Goal: Task Accomplishment & Management: Manage account settings

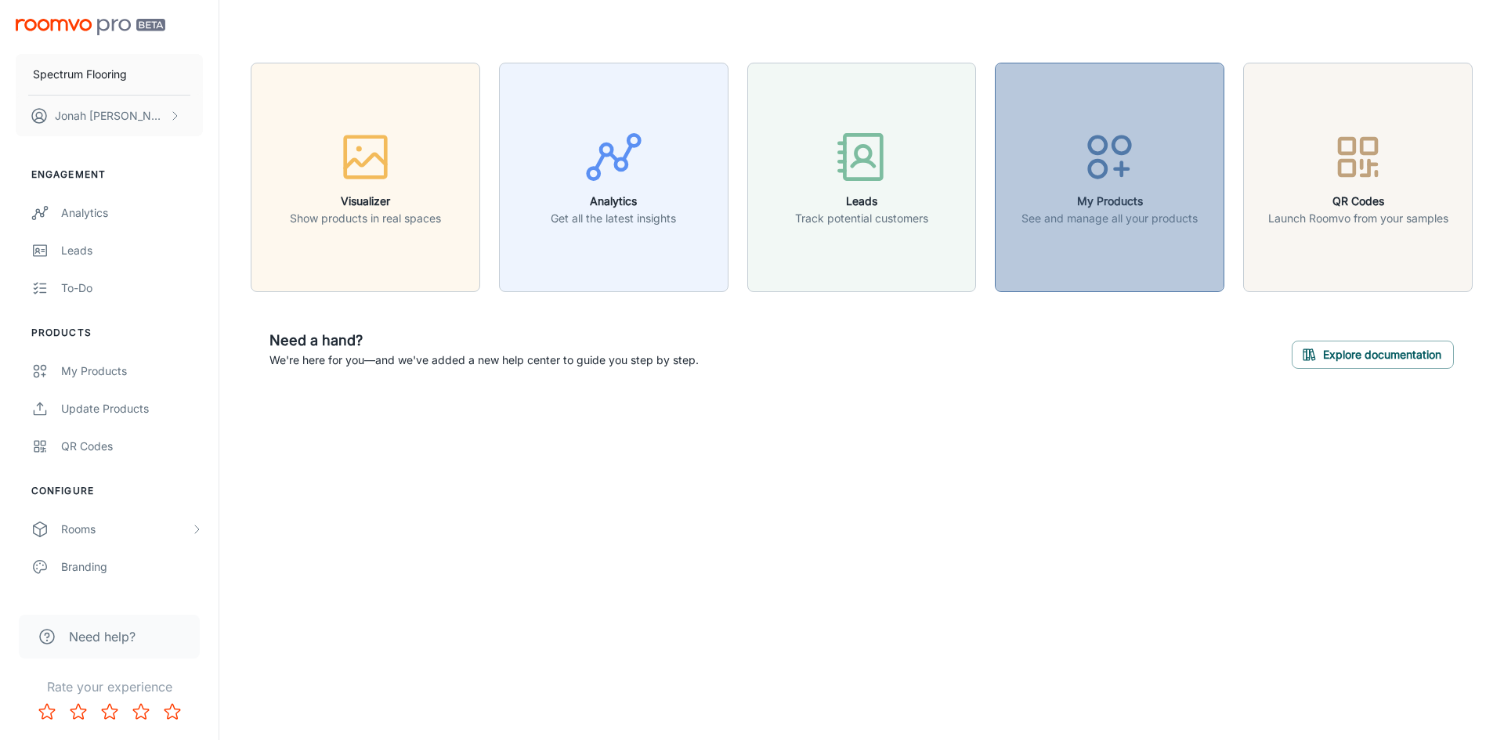
click at [1084, 188] on div "button" at bounding box center [1109, 160] width 176 height 65
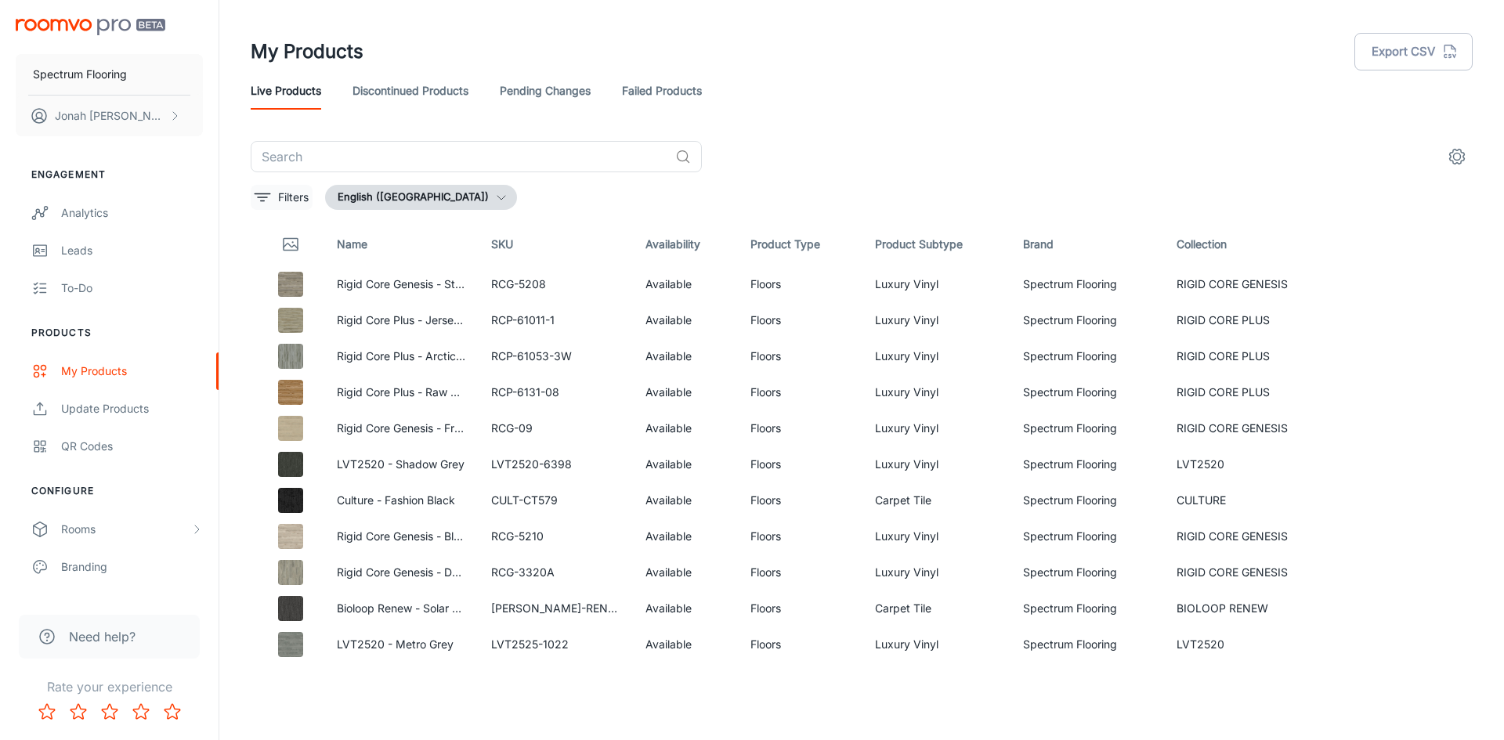
click at [265, 190] on icon "filter" at bounding box center [262, 197] width 19 height 19
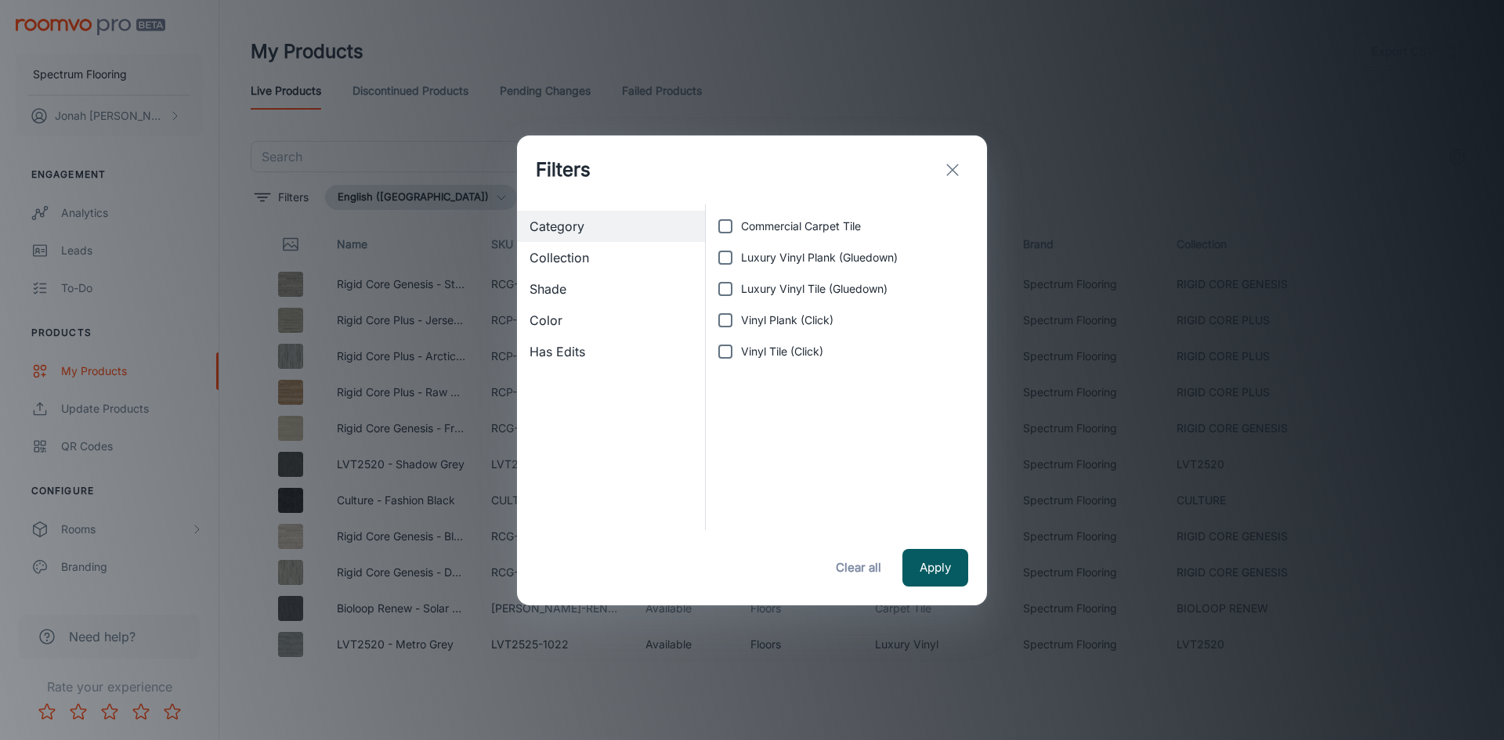
click at [602, 251] on span "Collection" at bounding box center [610, 257] width 163 height 19
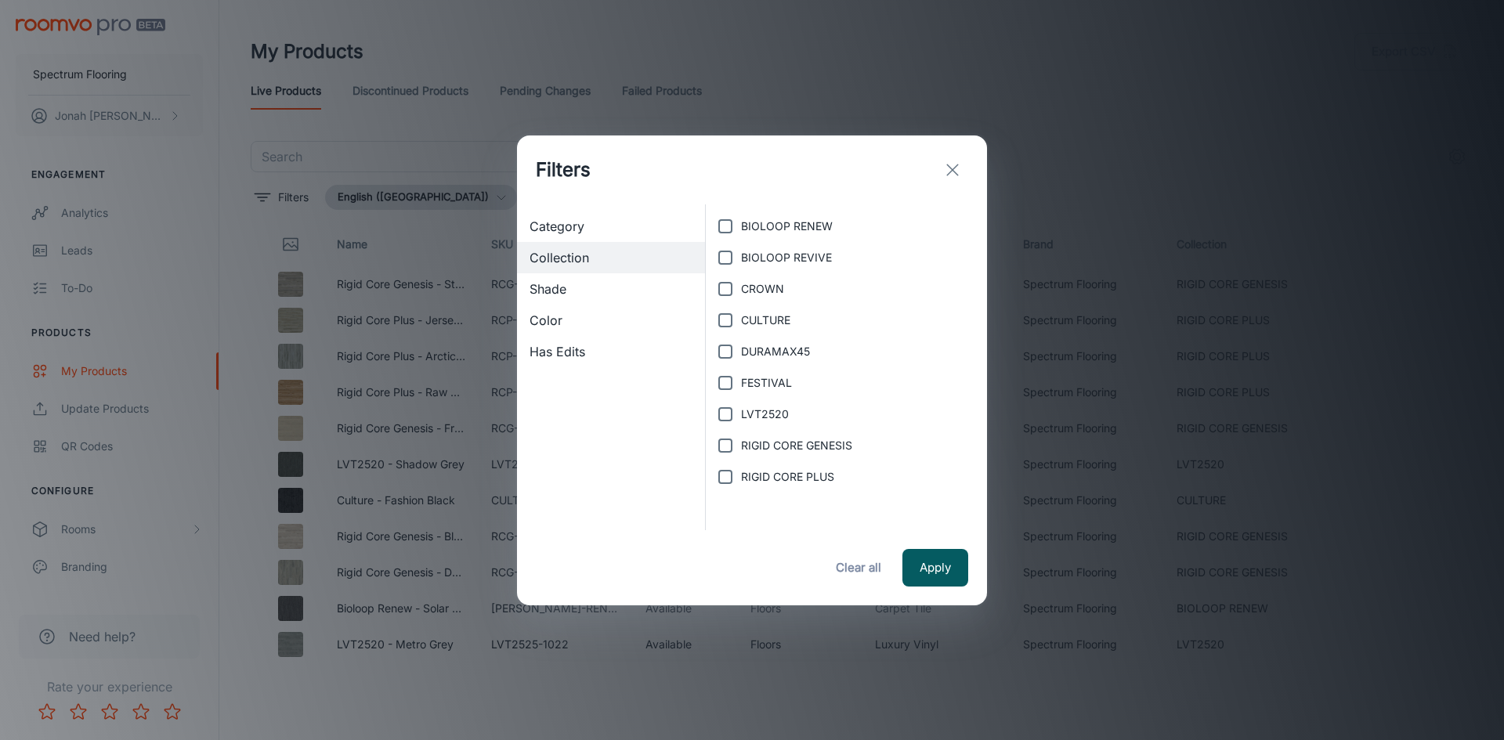
click at [722, 474] on input "RIGID CORE PLUS" at bounding box center [725, 476] width 31 height 31
checkbox input "true"
click at [956, 570] on button "Apply" at bounding box center [935, 568] width 66 height 38
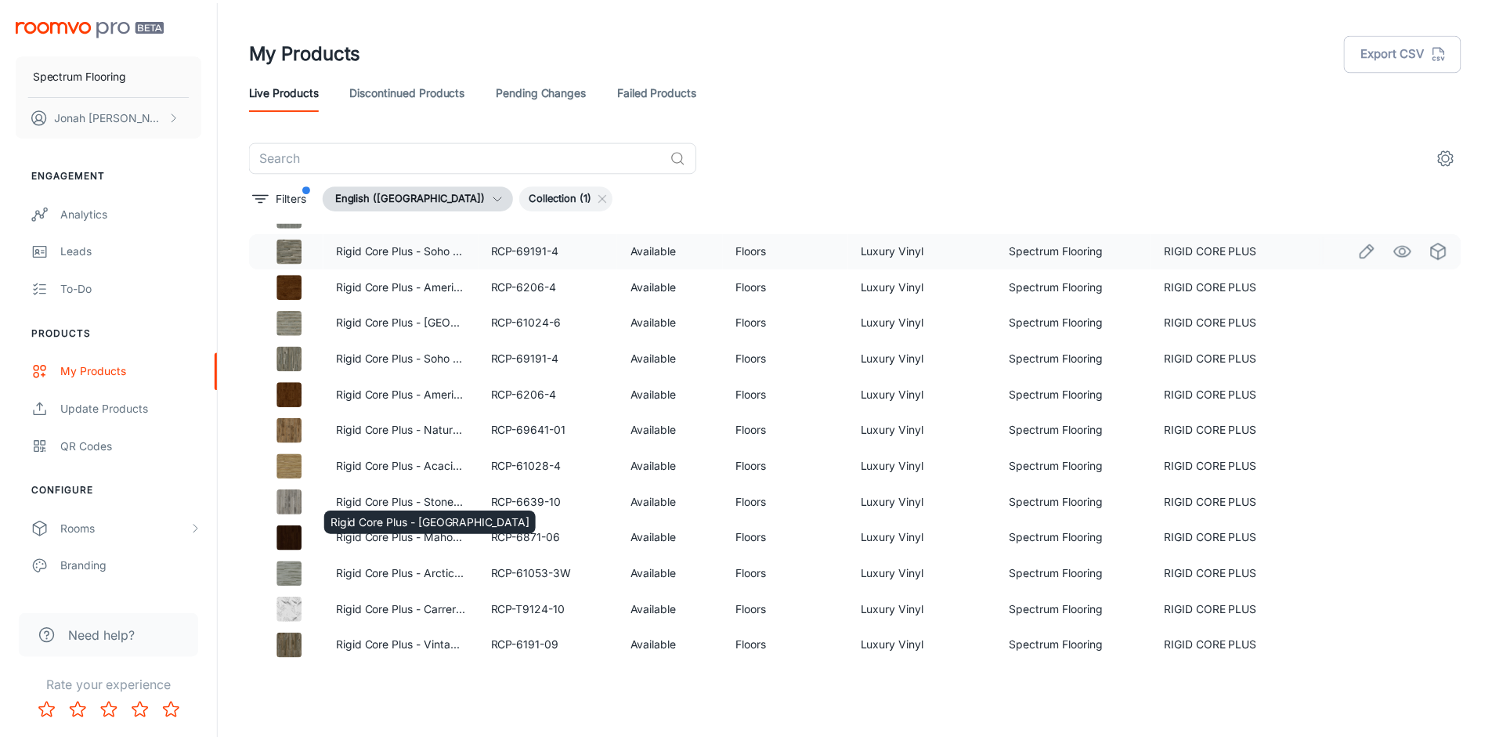
scroll to position [441, 0]
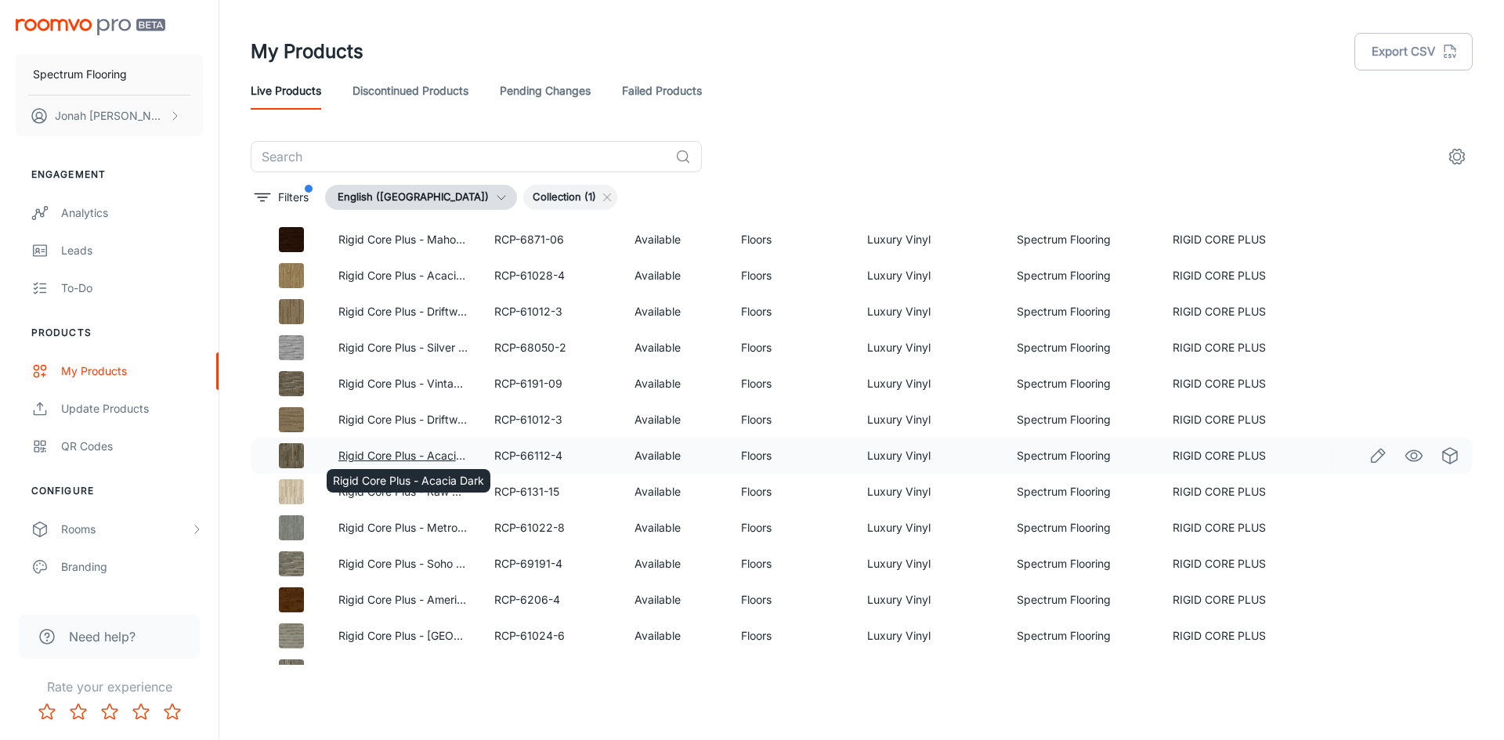
click at [399, 457] on link "Rigid Core Plus - Acacia Dark" at bounding box center [413, 455] width 151 height 13
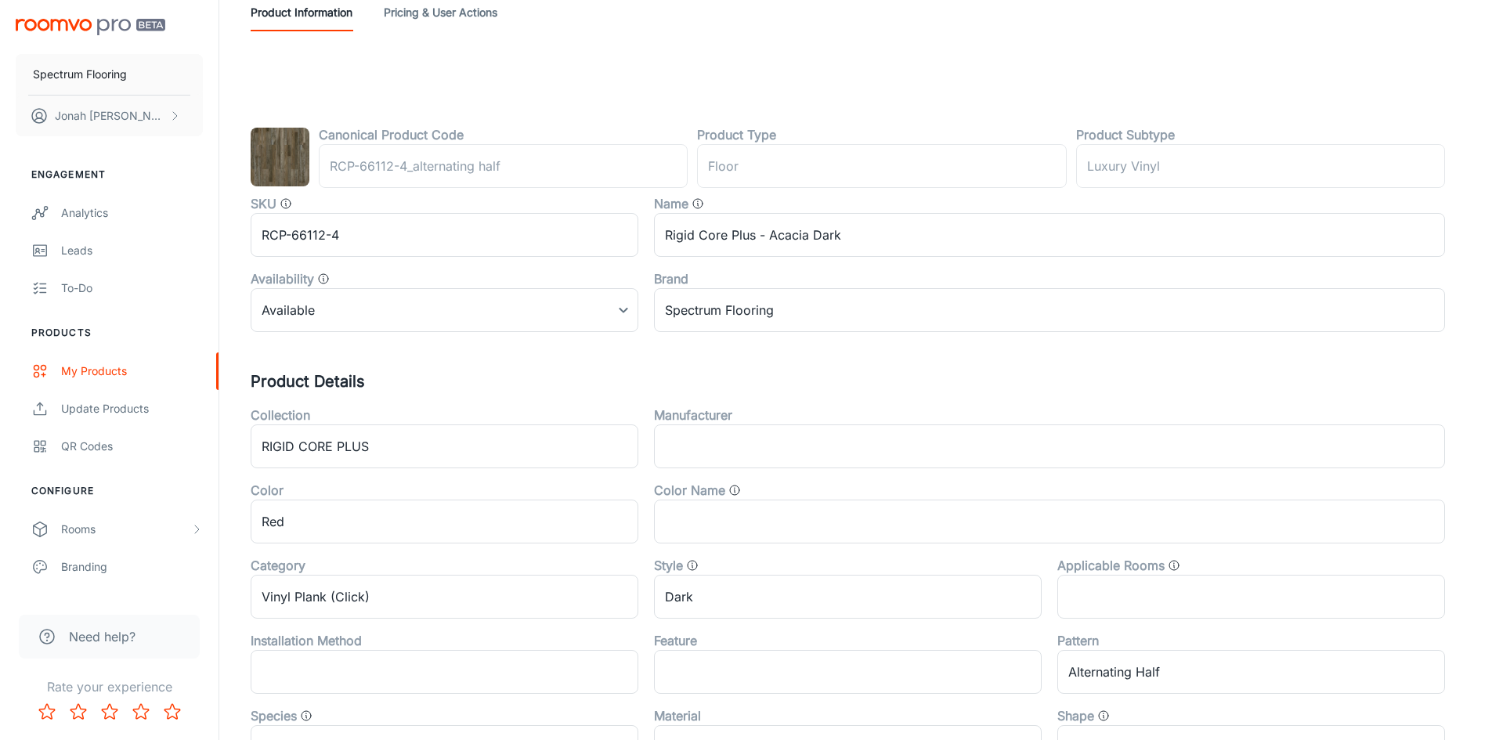
scroll to position [106, 0]
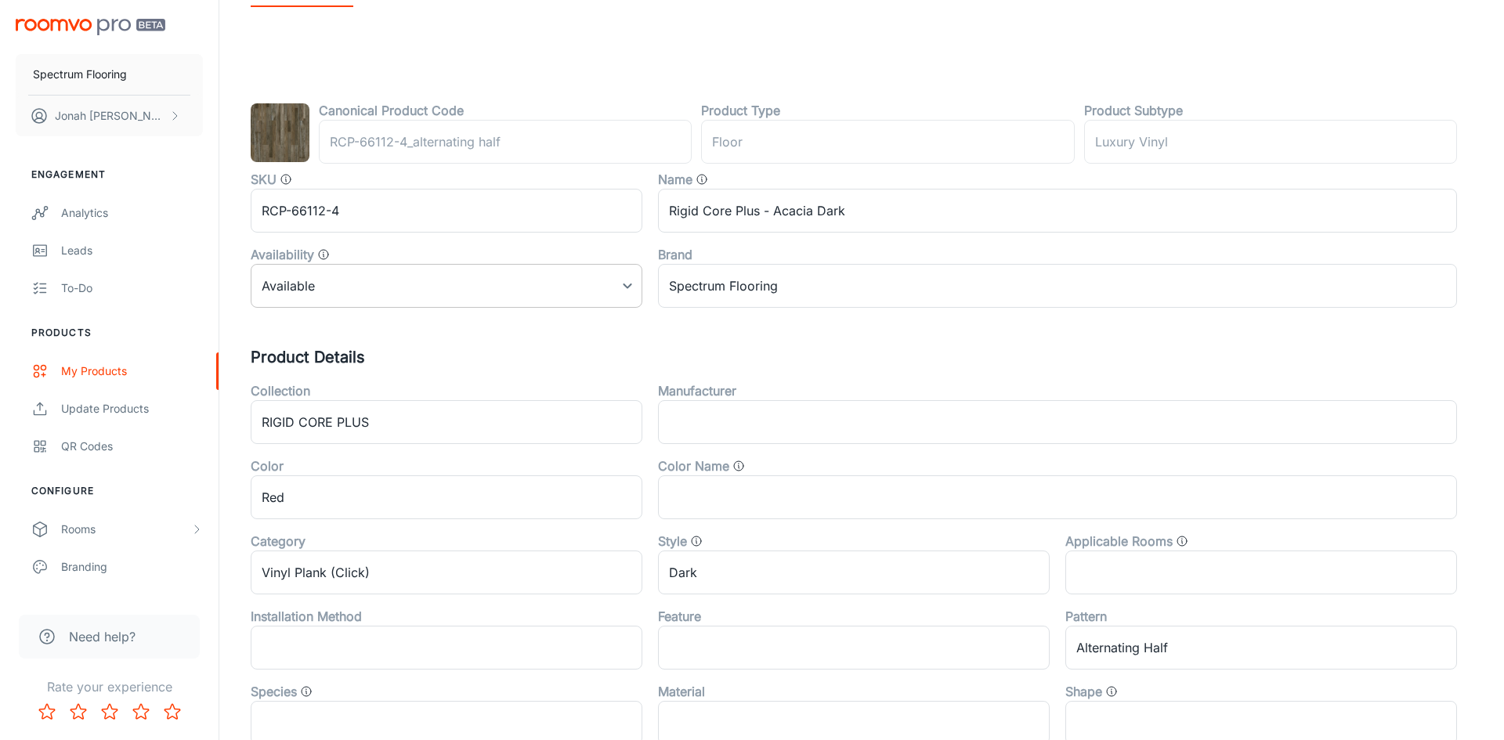
click at [548, 288] on body "Spectrum Flooring [PERSON_NAME] Engagement Analytics Leads To-do Products My Pr…" at bounding box center [752, 264] width 1504 height 740
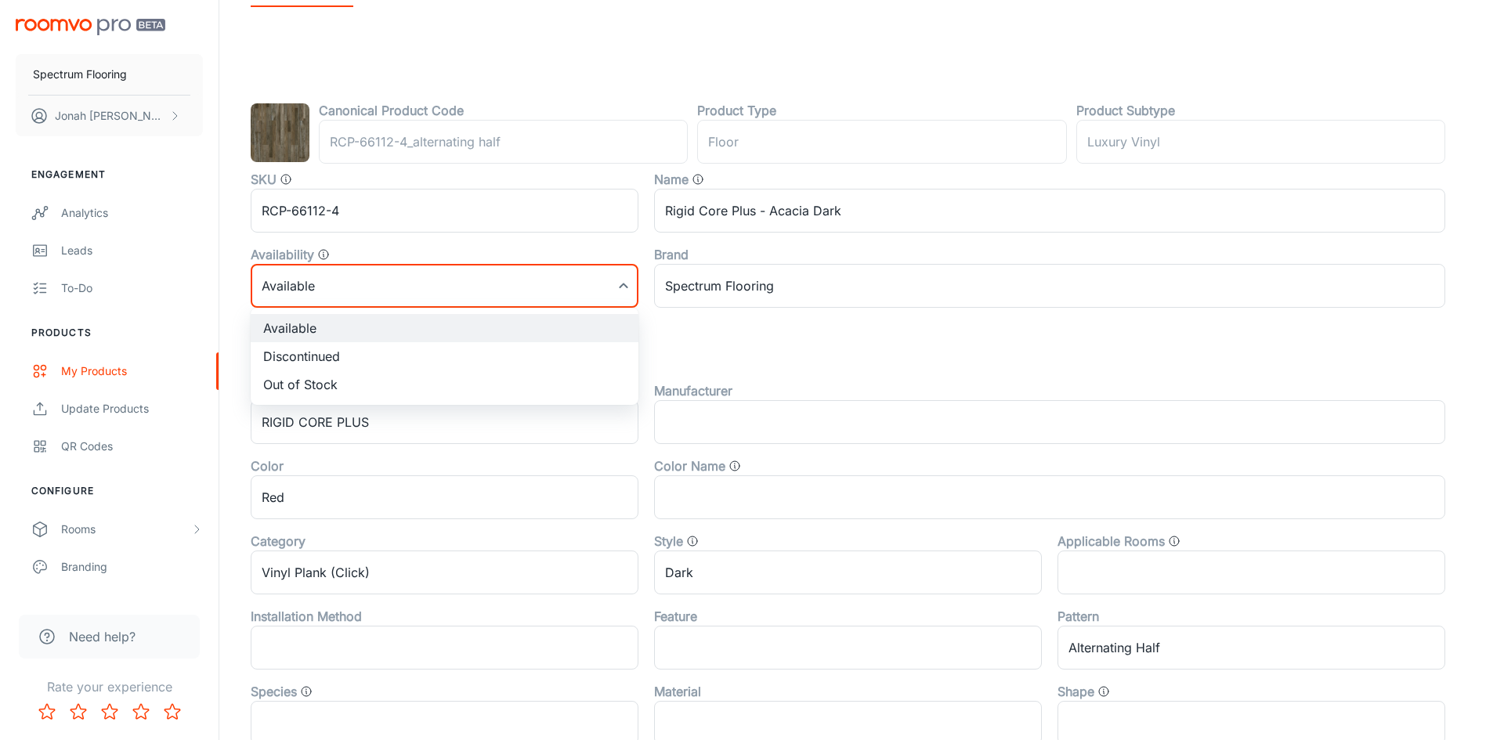
click at [548, 288] on div at bounding box center [752, 370] width 1504 height 740
click at [573, 297] on body "Spectrum Flooring [PERSON_NAME] Engagement Analytics Leads To-do Products My Pr…" at bounding box center [752, 264] width 1504 height 740
click at [573, 297] on div at bounding box center [752, 370] width 1504 height 740
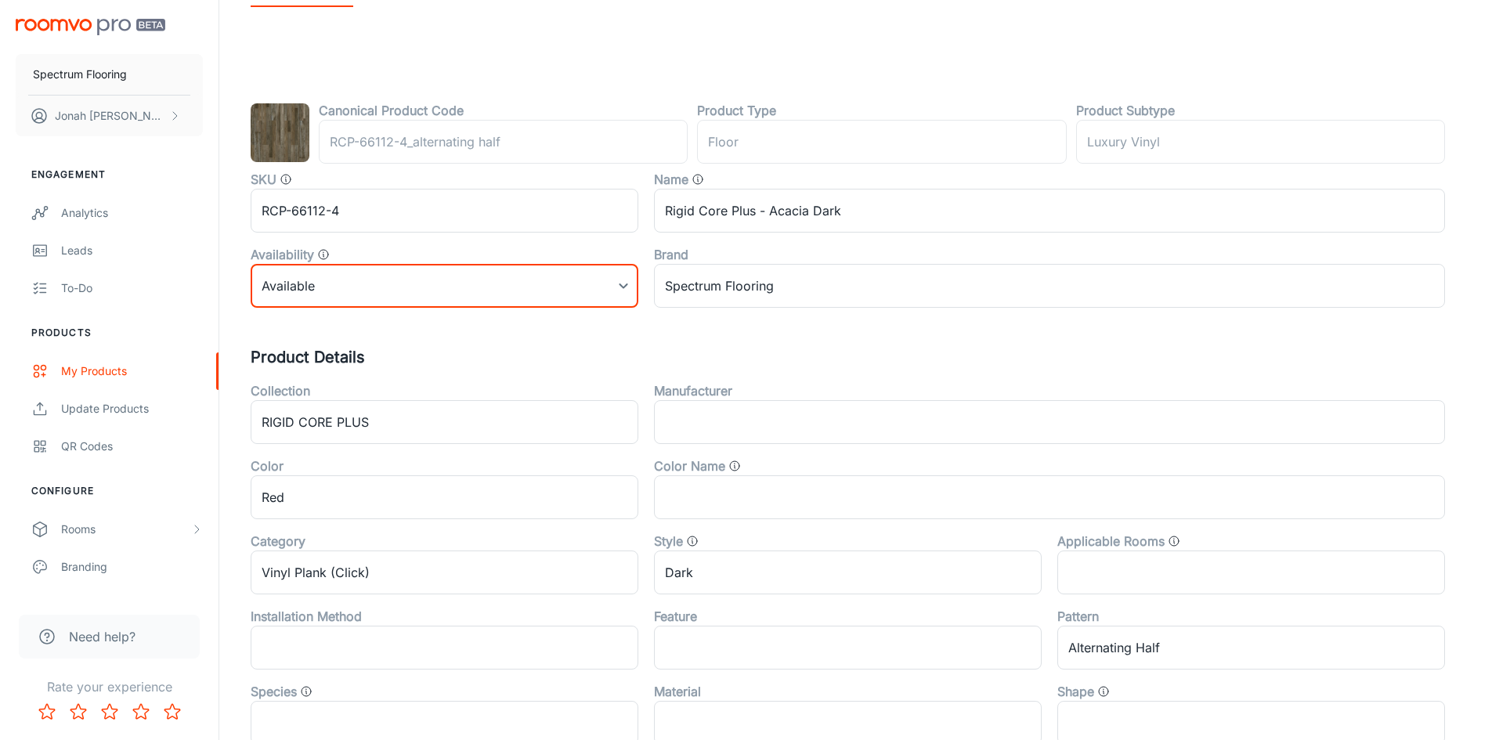
click at [279, 144] on img at bounding box center [280, 132] width 59 height 59
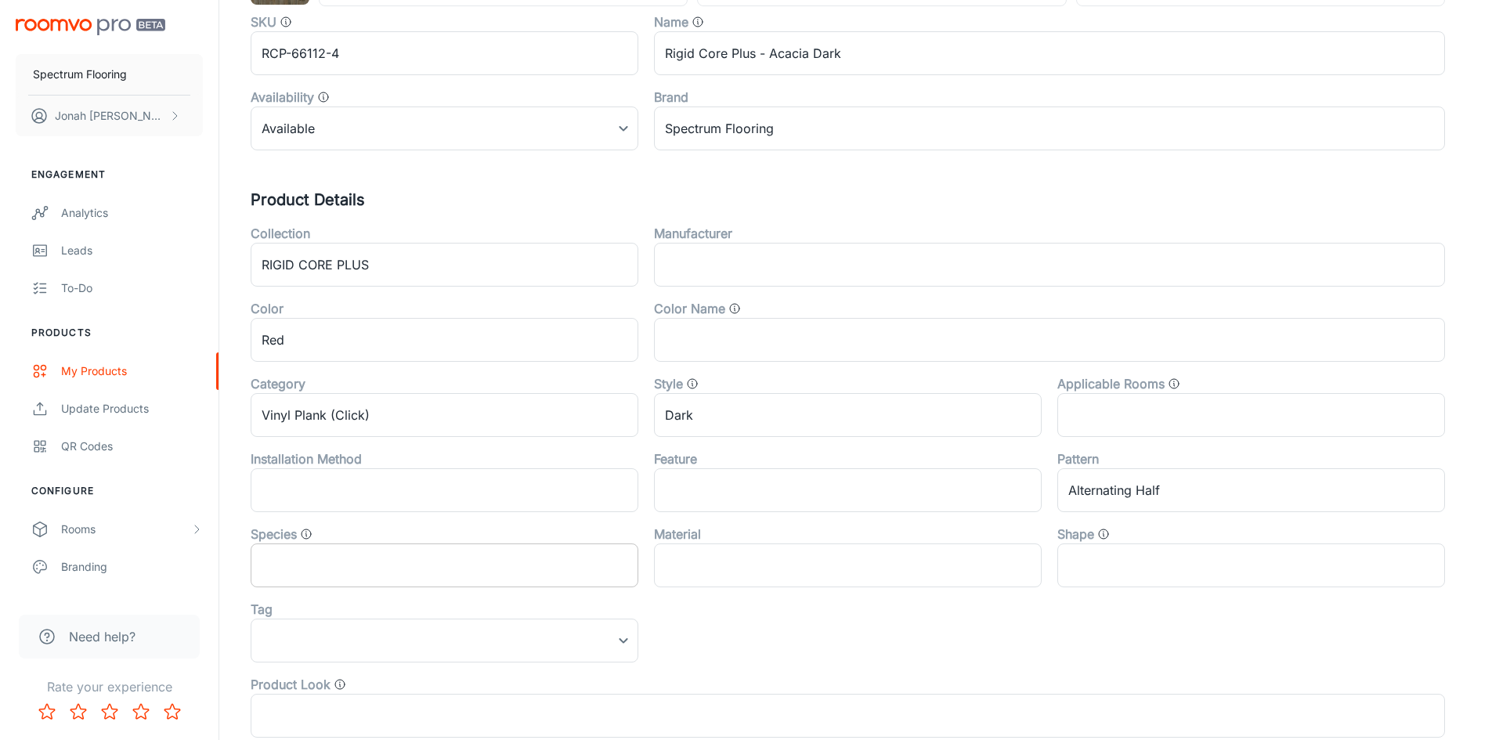
scroll to position [0, 0]
